Goal: Task Accomplishment & Management: Manage account settings

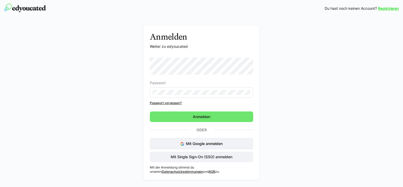
click at [157, 158] on span "Mit Single Sign-On (SSO) anmelden" at bounding box center [201, 156] width 103 height 11
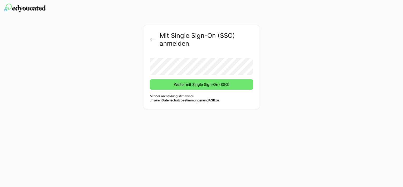
click at [175, 83] on span "Weiter mit Single Sign-On (SSO)" at bounding box center [201, 84] width 57 height 5
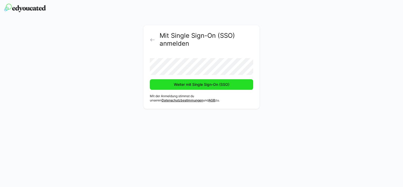
click at [208, 83] on span "Weiter mit Single Sign-On (SSO)" at bounding box center [201, 84] width 57 height 5
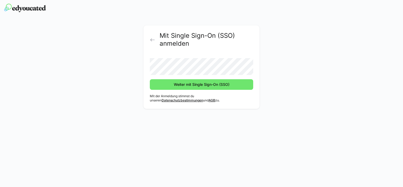
click at [200, 84] on span "Weiter mit Single Sign-On (SSO)" at bounding box center [201, 84] width 57 height 5
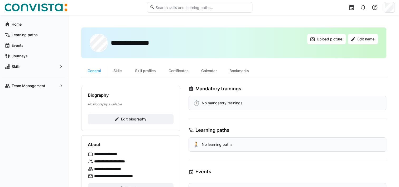
click at [332, 39] on span "Upload picture" at bounding box center [329, 38] width 27 height 5
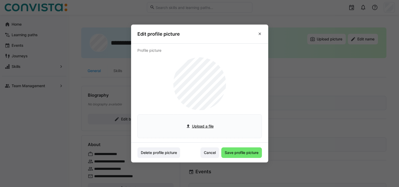
click at [207, 127] on input "file" at bounding box center [200, 125] width 124 height 23
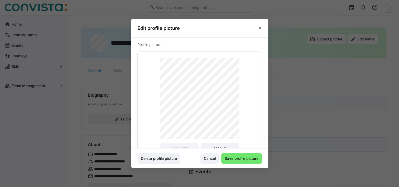
click at [234, 157] on span "Save profile picture" at bounding box center [241, 158] width 35 height 5
